Goal: Task Accomplishment & Management: Manage account settings

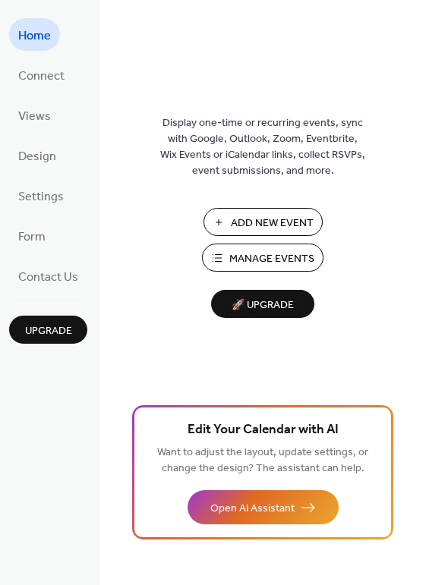
click at [256, 219] on span "Add New Event" at bounding box center [272, 224] width 83 height 16
click at [264, 254] on span "Manage Events" at bounding box center [271, 259] width 85 height 16
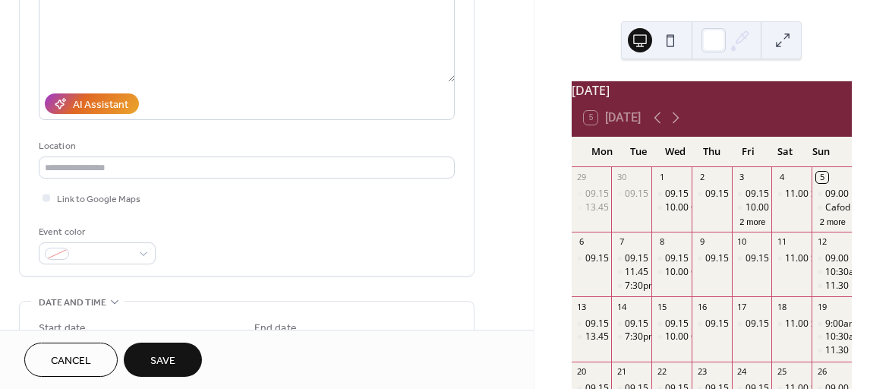
scroll to position [252, 0]
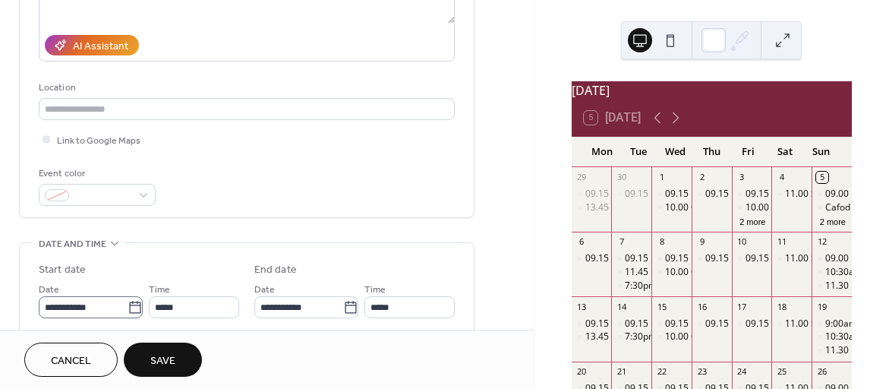
type input "**********"
click at [128, 305] on icon at bounding box center [134, 307] width 15 height 15
click at [127, 305] on input "**********" at bounding box center [83, 307] width 89 height 22
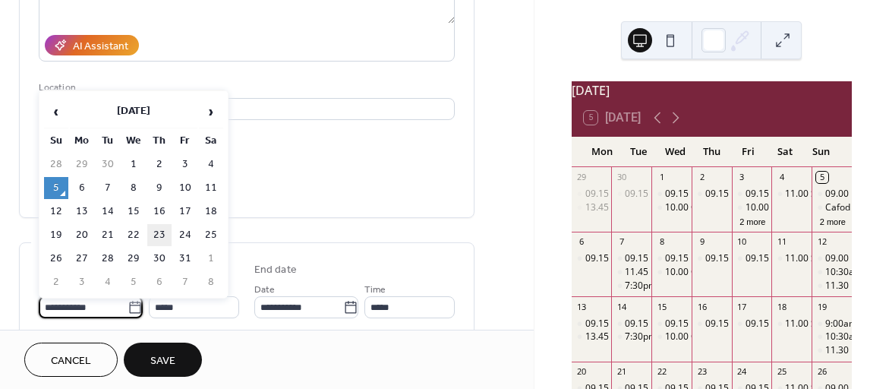
click at [158, 234] on td "23" at bounding box center [159, 235] width 24 height 22
type input "**********"
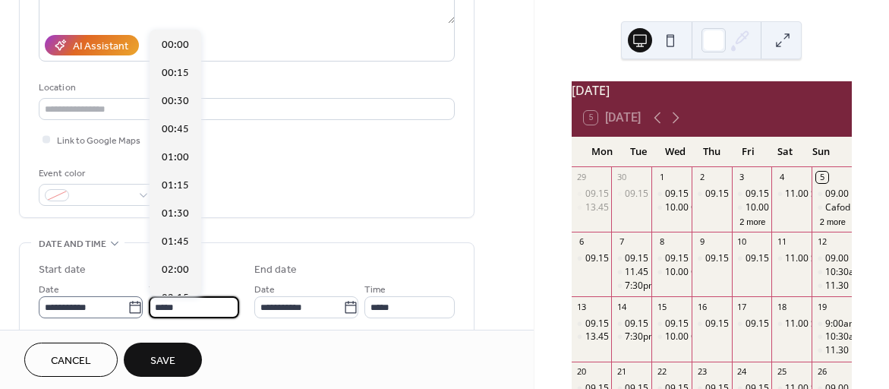
drag, startPoint x: 182, startPoint y: 307, endPoint x: 139, endPoint y: 307, distance: 43.3
click at [139, 307] on div "**********" at bounding box center [139, 299] width 200 height 38
type input "*****"
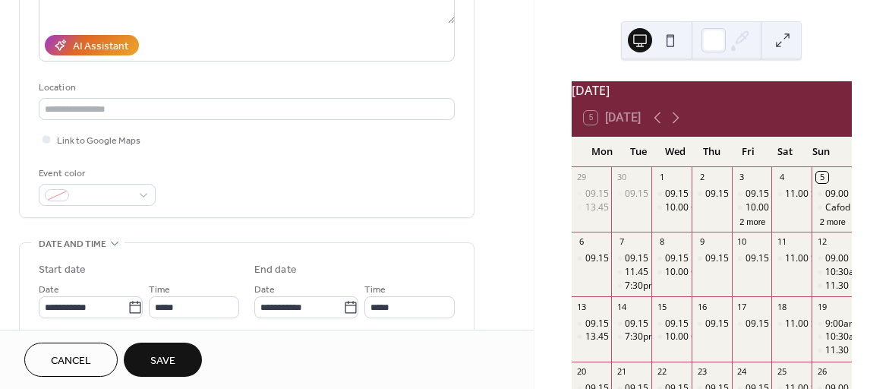
click at [379, 365] on div "Cancel Save" at bounding box center [266, 359] width 485 height 34
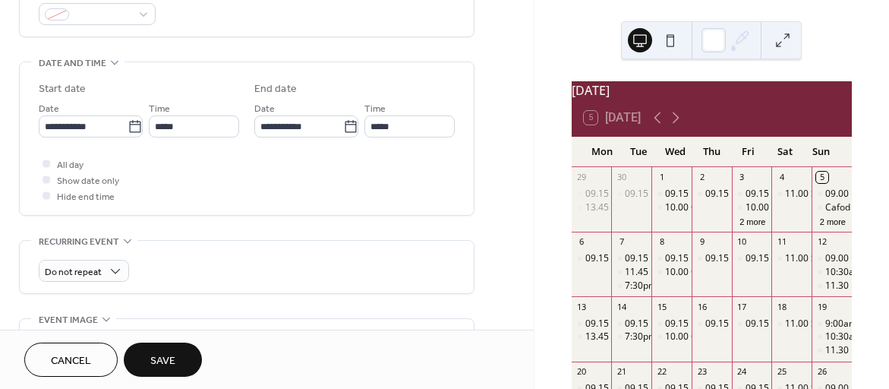
scroll to position [433, 0]
click at [159, 357] on span "Save" at bounding box center [162, 361] width 25 height 16
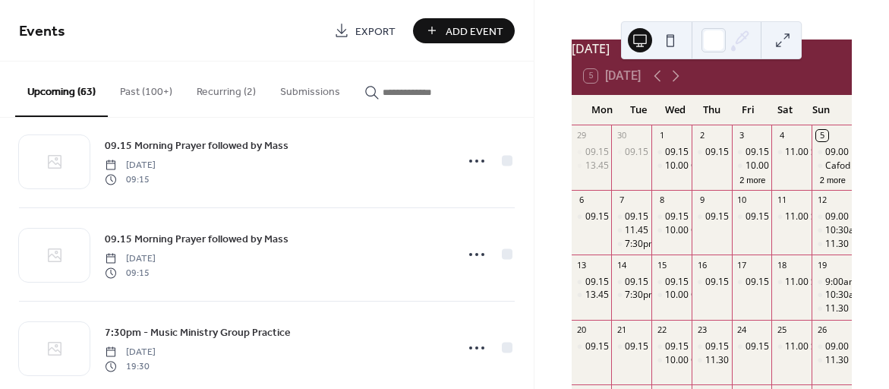
scroll to position [60, 0]
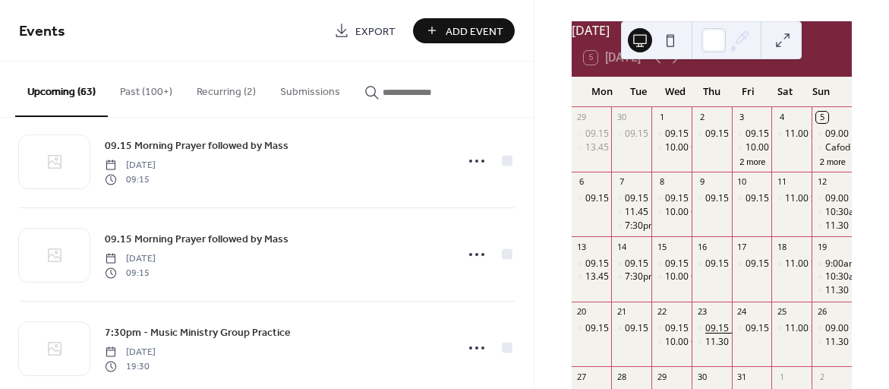
click at [710, 332] on div "09.15 Morning Prayer followed by Mass" at bounding box center [788, 328] width 167 height 13
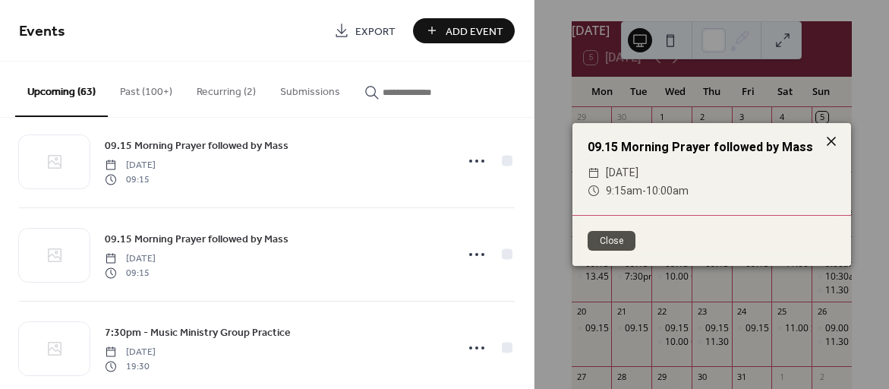
click at [832, 142] on icon at bounding box center [831, 141] width 18 height 18
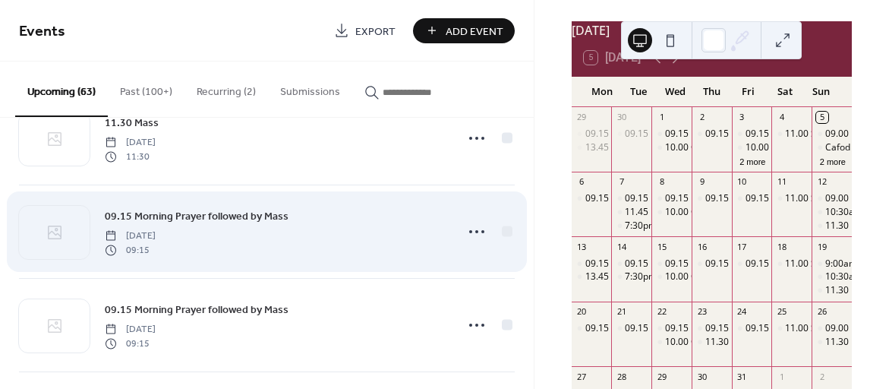
scroll to position [2508, 0]
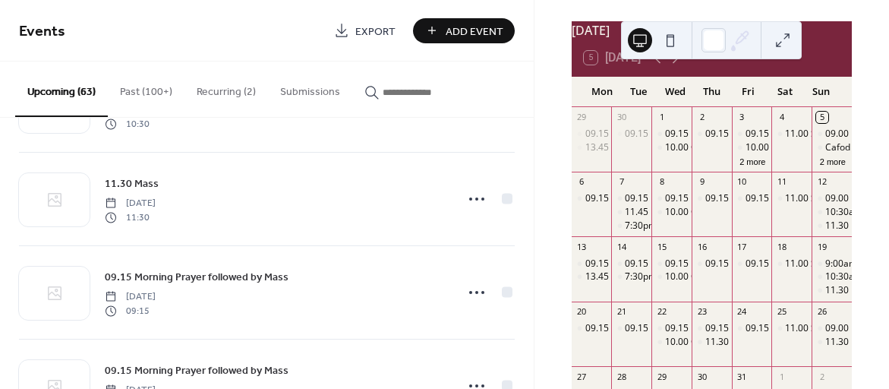
click at [704, 329] on div "23 09.15 Morning Prayer followed by Mass 11.30 Requiem Mass for [PERSON_NAME]" at bounding box center [711, 333] width 40 height 64
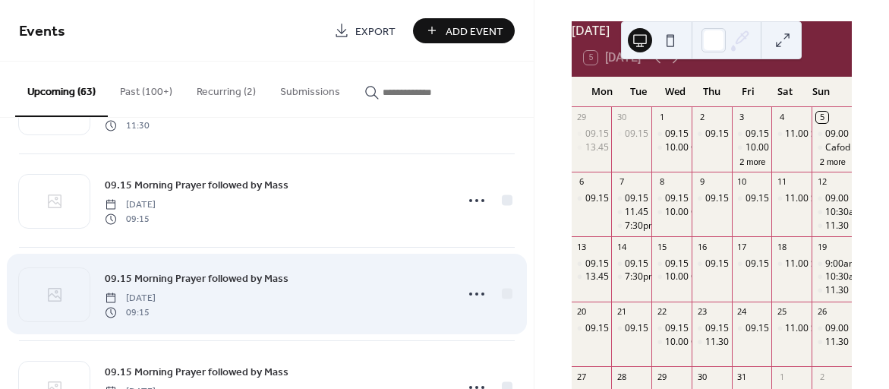
scroll to position [2652, 0]
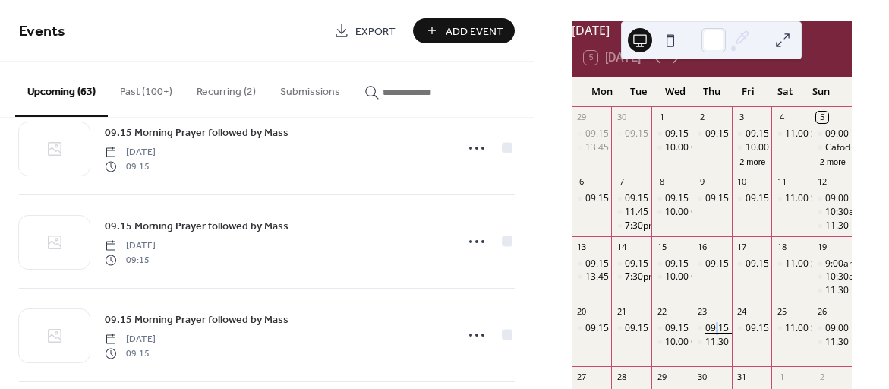
click at [716, 335] on div "09.15 Morning Prayer followed by Mass" at bounding box center [788, 328] width 167 height 13
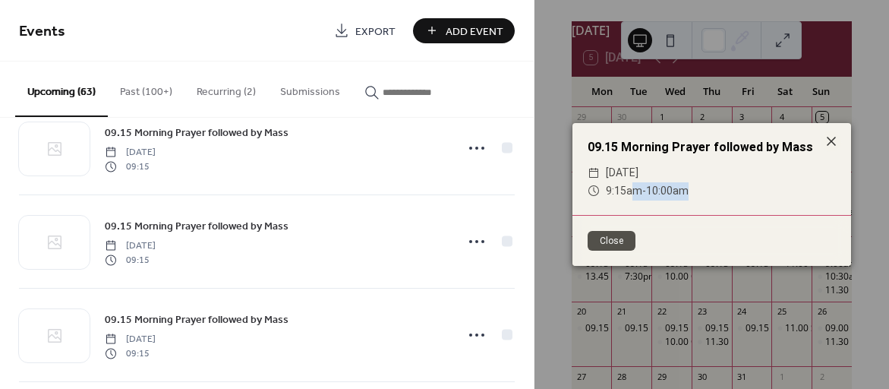
drag, startPoint x: 684, startPoint y: 190, endPoint x: 634, endPoint y: 189, distance: 50.1
click at [634, 189] on div "​ 9:15am - 10:00am" at bounding box center [711, 191] width 248 height 18
drag, startPoint x: 731, startPoint y: 171, endPoint x: 583, endPoint y: 165, distance: 148.1
click at [584, 166] on div "​ [DATE] ​ 9:15am - 10:00am" at bounding box center [711, 182] width 278 height 36
click at [829, 140] on icon at bounding box center [831, 141] width 18 height 18
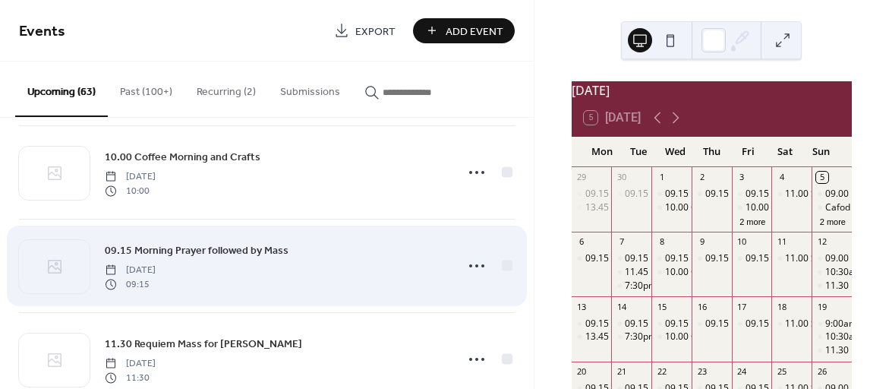
scroll to position [2911, 0]
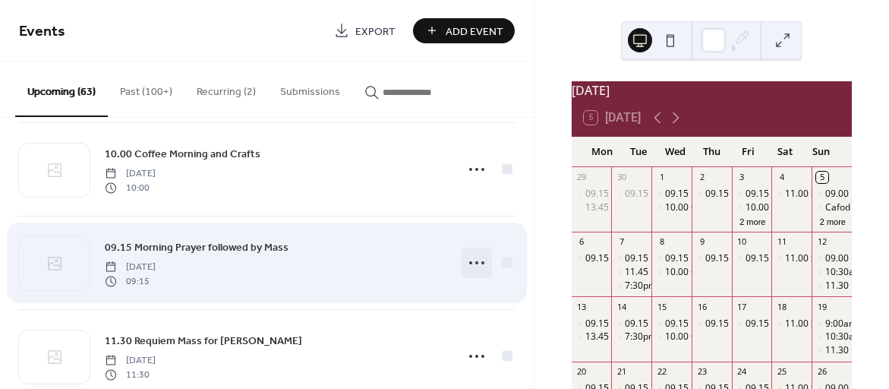
click at [471, 257] on icon at bounding box center [476, 262] width 24 height 24
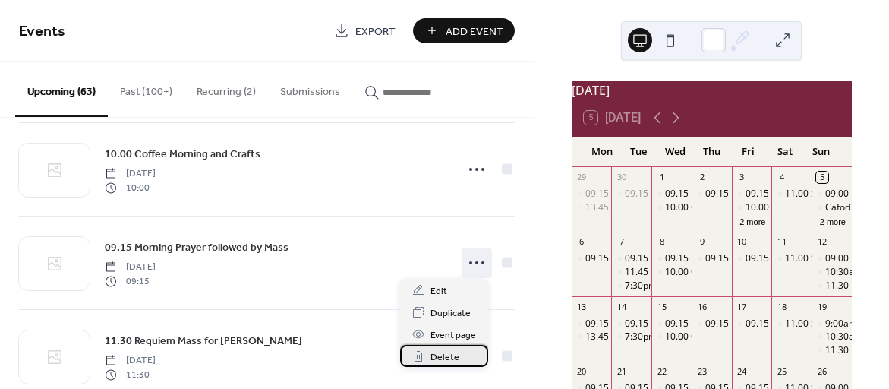
click at [442, 353] on span "Delete" at bounding box center [444, 357] width 29 height 16
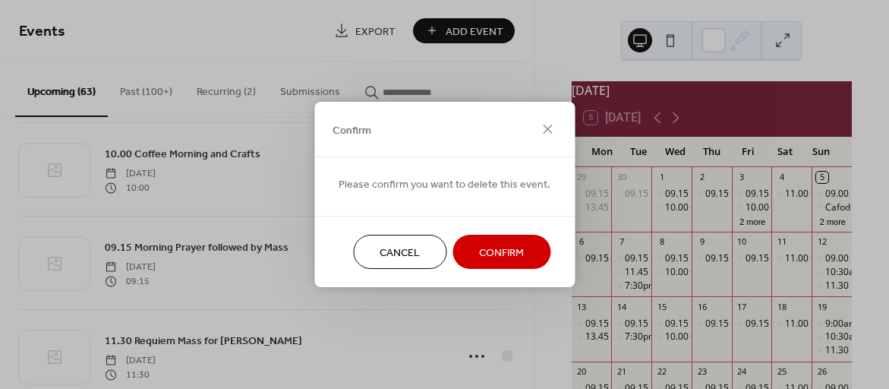
click at [483, 257] on span "Confirm" at bounding box center [501, 253] width 45 height 16
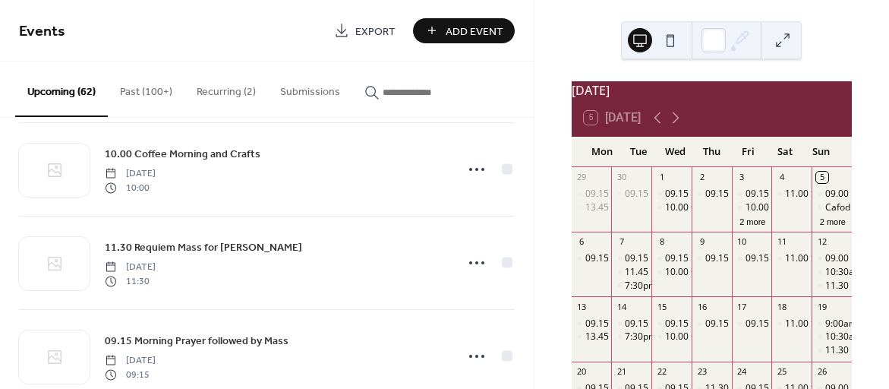
scroll to position [2896, 0]
